Goal: Information Seeking & Learning: Understand process/instructions

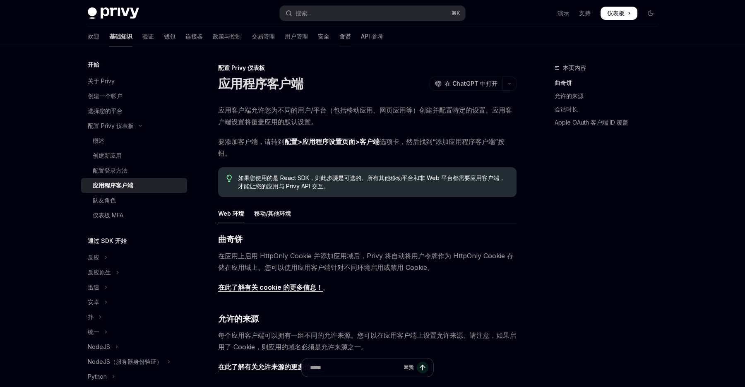
click at [339, 39] on font "食谱" at bounding box center [345, 36] width 12 height 7
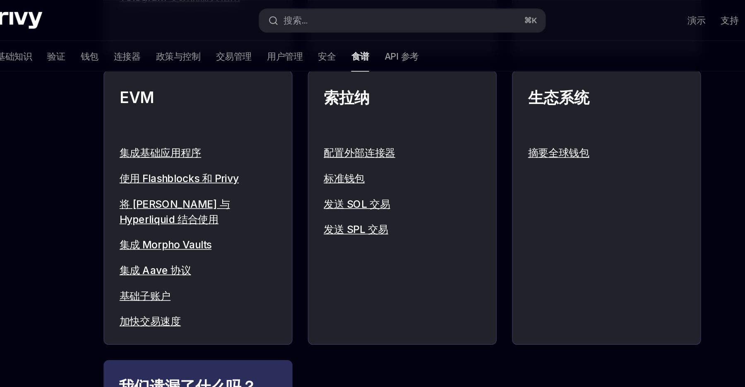
scroll to position [908, 0]
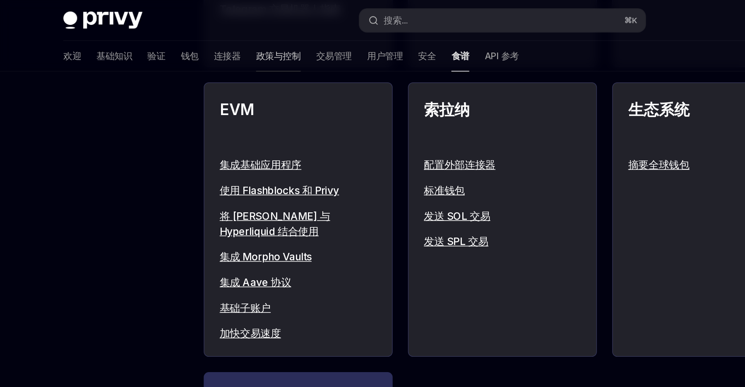
click at [213, 38] on font "政策与控制" at bounding box center [227, 36] width 29 height 7
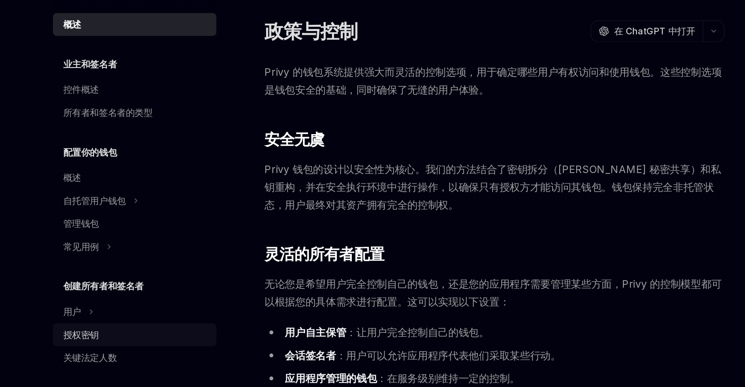
click at [109, 268] on font "授权密钥" at bounding box center [99, 267] width 23 height 7
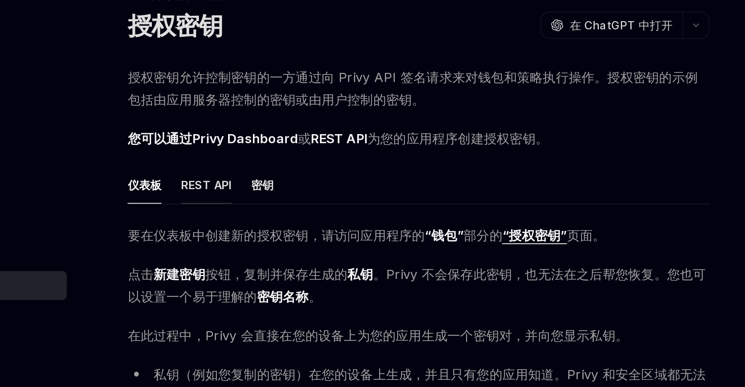
click at [257, 163] on font "REST API" at bounding box center [258, 165] width 26 height 7
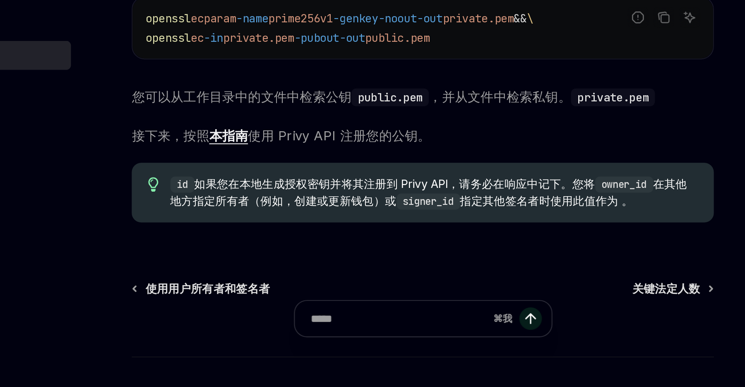
scroll to position [94, 0]
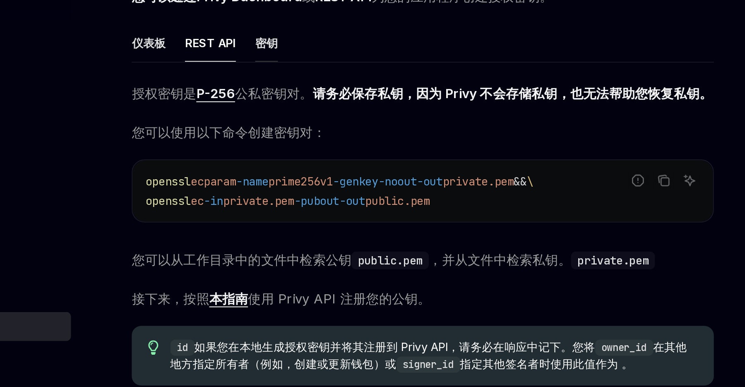
click at [283, 72] on font "密钥" at bounding box center [287, 71] width 12 height 7
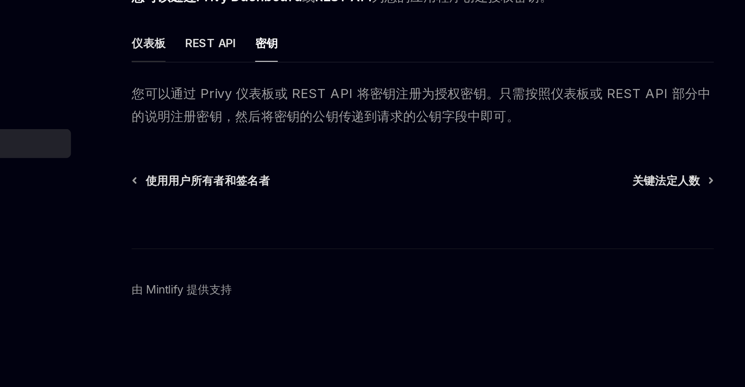
click at [229, 162] on font "仪表板" at bounding box center [226, 165] width 17 height 7
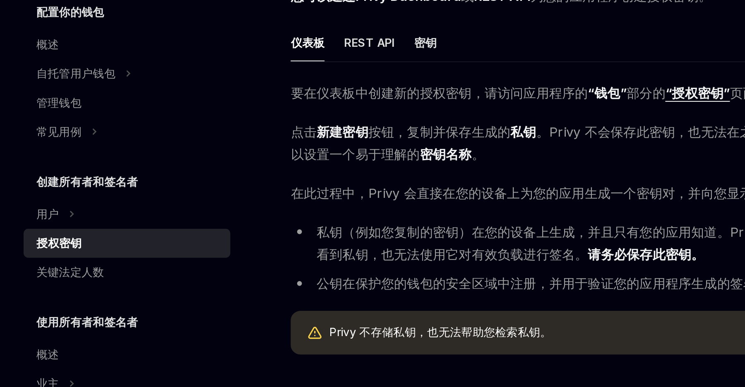
scroll to position [0, 0]
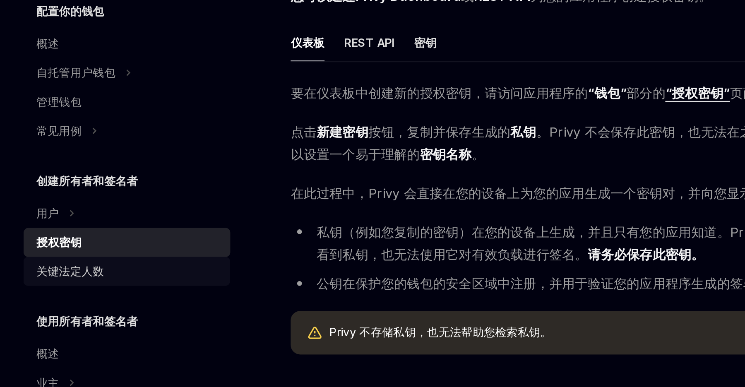
click at [133, 281] on div "关键法定人数" at bounding box center [135, 283] width 94 height 10
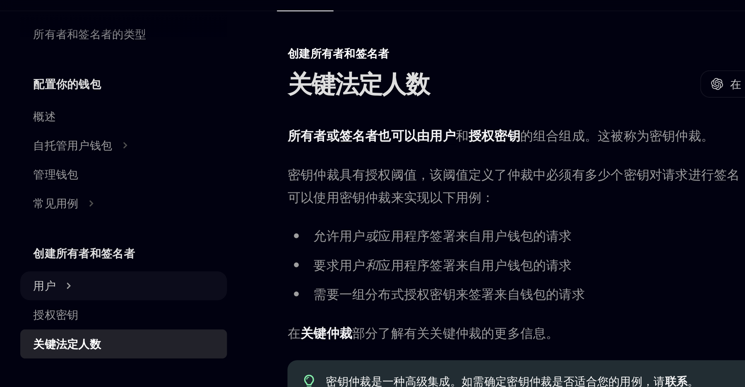
click at [131, 184] on button "用户" at bounding box center [134, 187] width 106 height 15
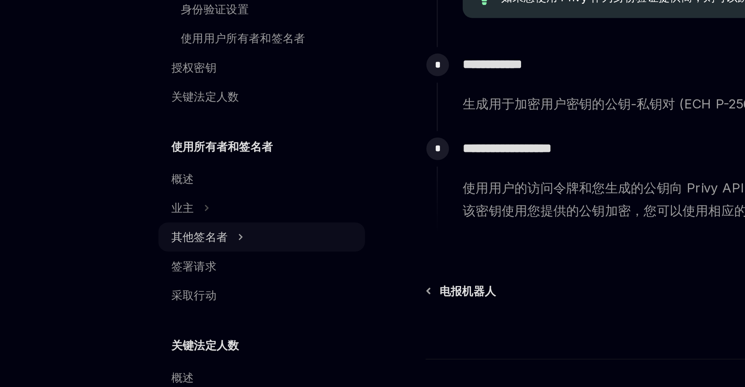
scroll to position [94, 0]
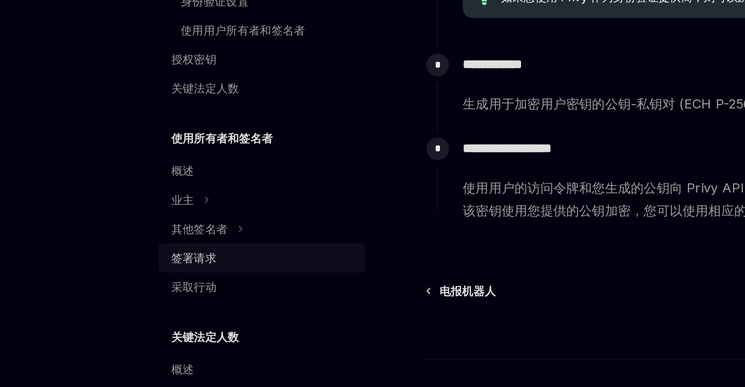
click at [115, 323] on div "签署请求" at bounding box center [135, 321] width 94 height 10
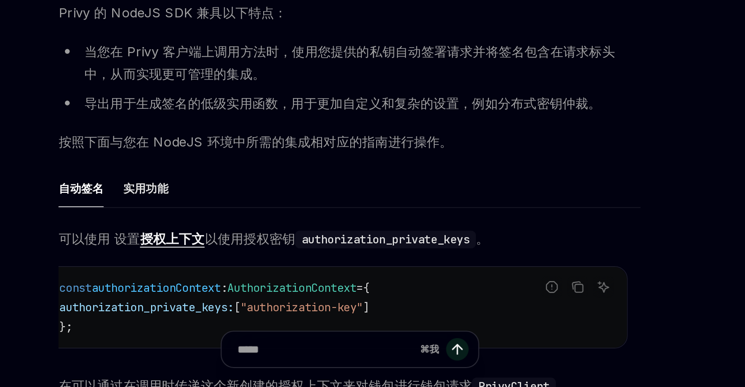
scroll to position [5, 0]
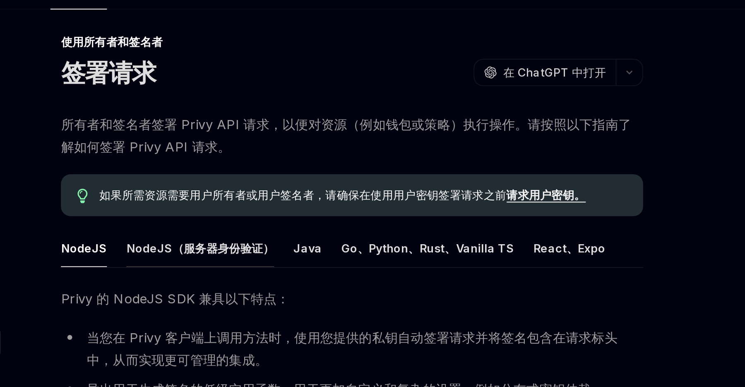
click at [258, 171] on font "NodeJS（服务器身份验证）" at bounding box center [289, 168] width 76 height 7
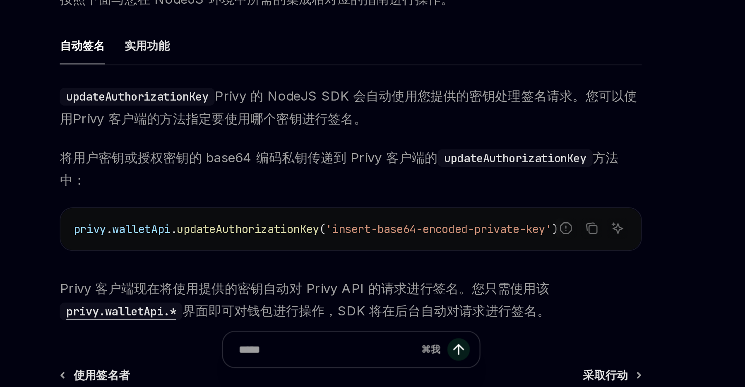
scroll to position [78, 0]
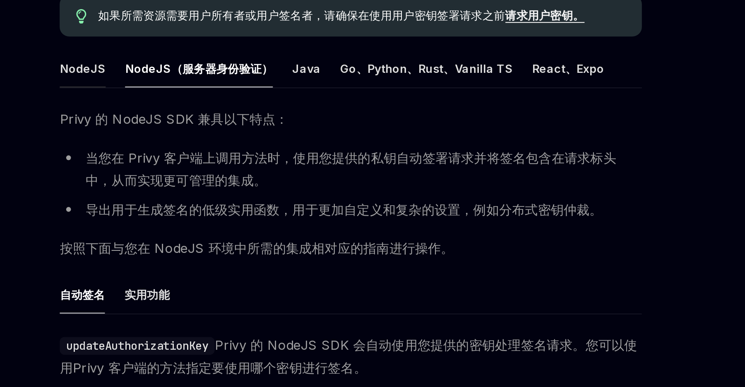
click at [237, 98] on font "NodeJS" at bounding box center [230, 95] width 24 height 7
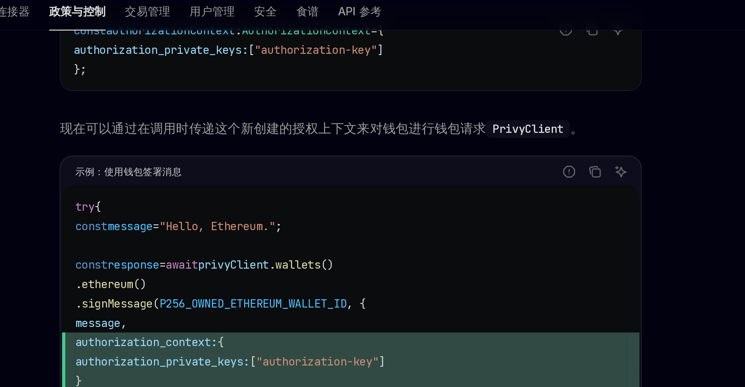
scroll to position [170, 0]
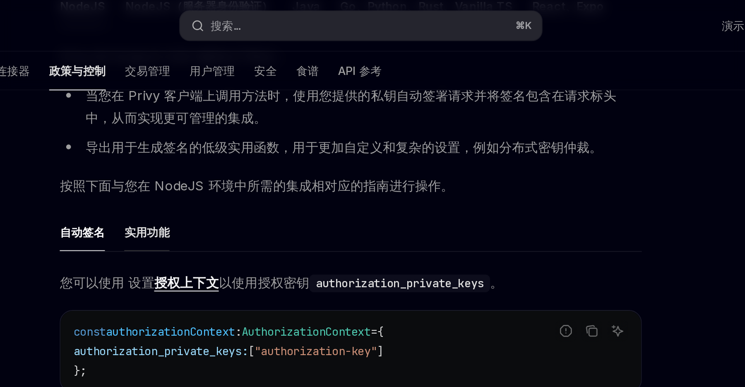
click at [261, 116] on font "实用功能" at bounding box center [262, 118] width 23 height 7
type textarea "*"
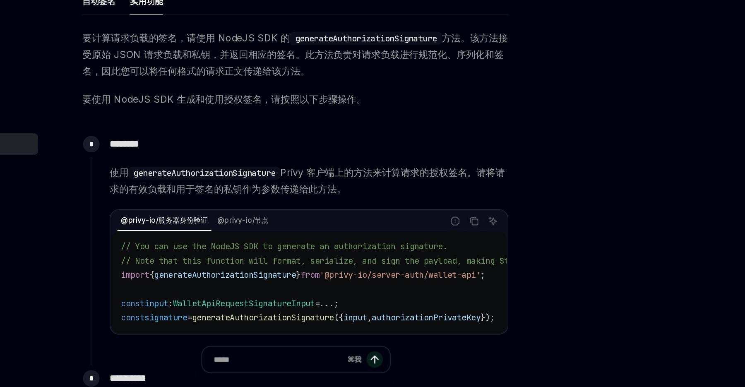
scroll to position [184, 0]
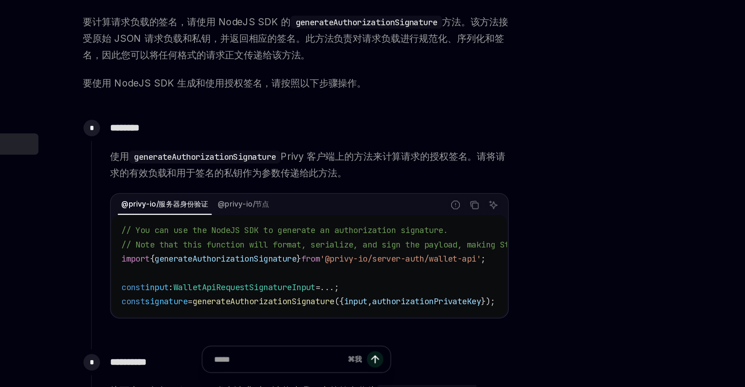
click at [324, 266] on div "@privy-io/服务器身份验证 @privy-io/节点" at bounding box center [354, 259] width 232 height 14
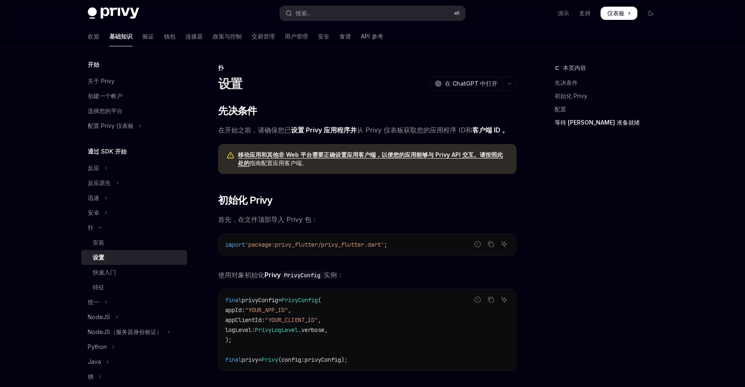
scroll to position [811, 0]
